Goal: Check status

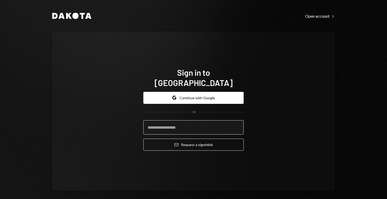
click at [195, 126] on input "email" at bounding box center [193, 127] width 100 height 14
type input "**********"
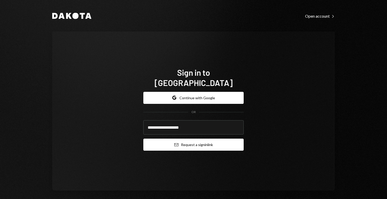
click at [200, 139] on button "Email Request a sign in link" at bounding box center [193, 145] width 100 height 12
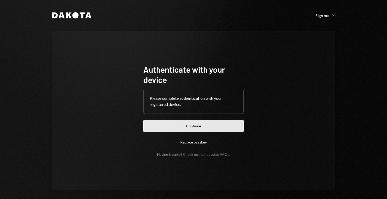
click at [176, 128] on button "Continue" at bounding box center [193, 126] width 100 height 12
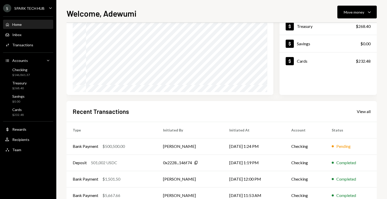
scroll to position [85, 0]
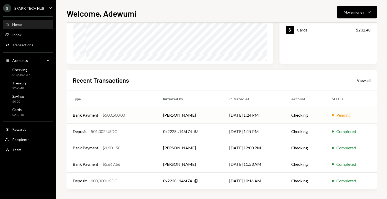
click at [151, 117] on td "Bank Payment $500,500.00" at bounding box center [112, 115] width 90 height 16
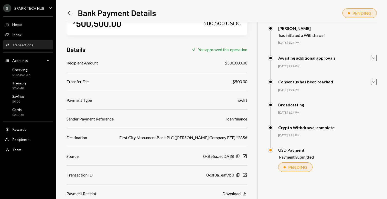
scroll to position [22, 0]
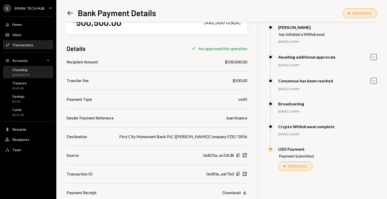
click at [34, 75] on div "Checking $146,861.37" at bounding box center [28, 73] width 46 height 10
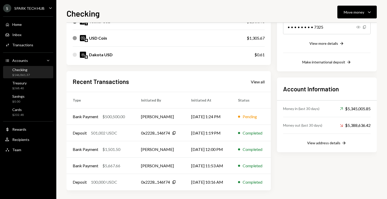
scroll to position [93, 0]
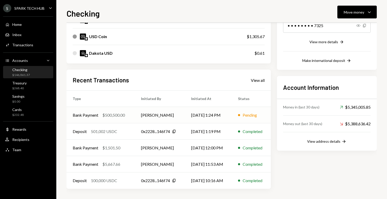
click at [107, 117] on div "$500,500.00" at bounding box center [113, 115] width 23 height 6
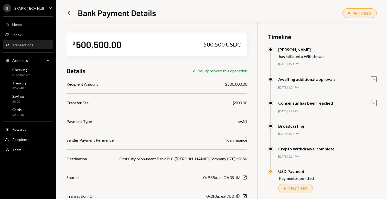
scroll to position [22, 0]
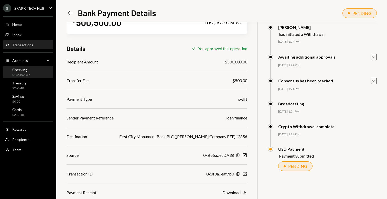
click at [20, 76] on div "$146,861.37" at bounding box center [21, 75] width 18 height 4
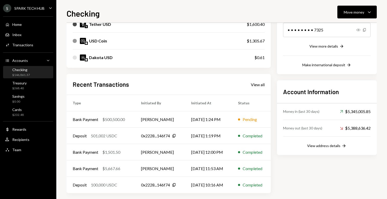
scroll to position [93, 0]
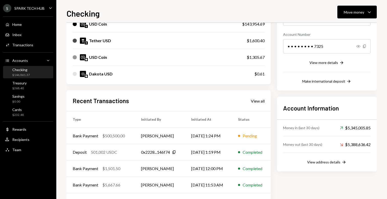
scroll to position [93, 0]
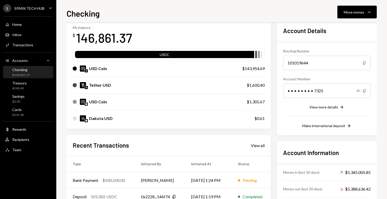
scroll to position [32, 0]
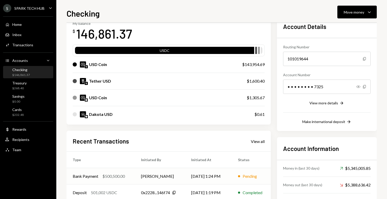
click at [127, 176] on div "Bank Payment $500,500.00" at bounding box center [101, 176] width 56 height 6
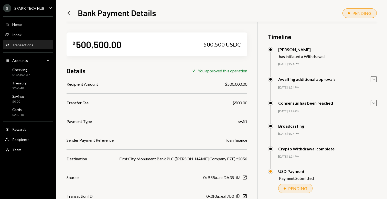
scroll to position [22, 0]
